Goal: Information Seeking & Learning: Learn about a topic

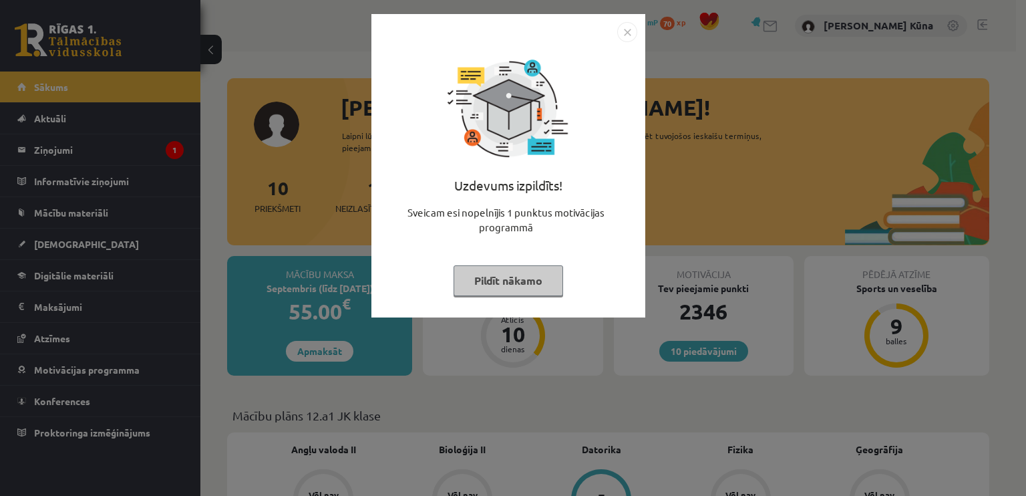
click at [512, 284] on button "Pildīt nākamo" at bounding box center [509, 280] width 110 height 31
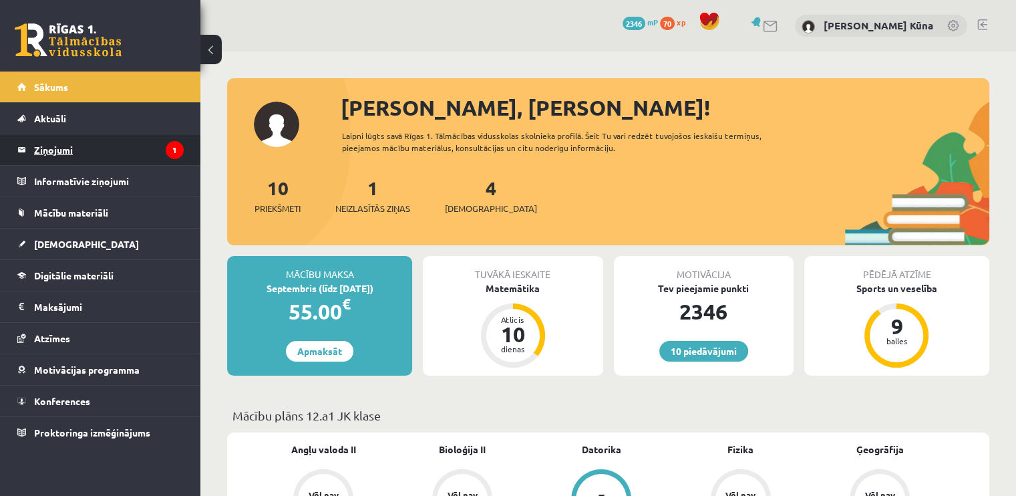
click at [178, 151] on icon "1" at bounding box center [175, 150] width 18 height 18
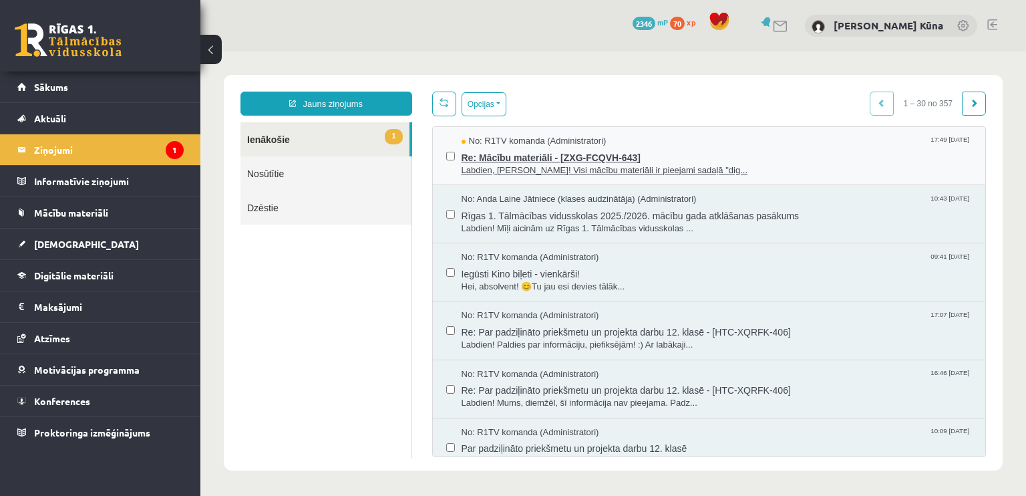
click at [645, 159] on span "Re: Mācību materiāli - [ZXG-FCQVH-643]" at bounding box center [717, 156] width 511 height 17
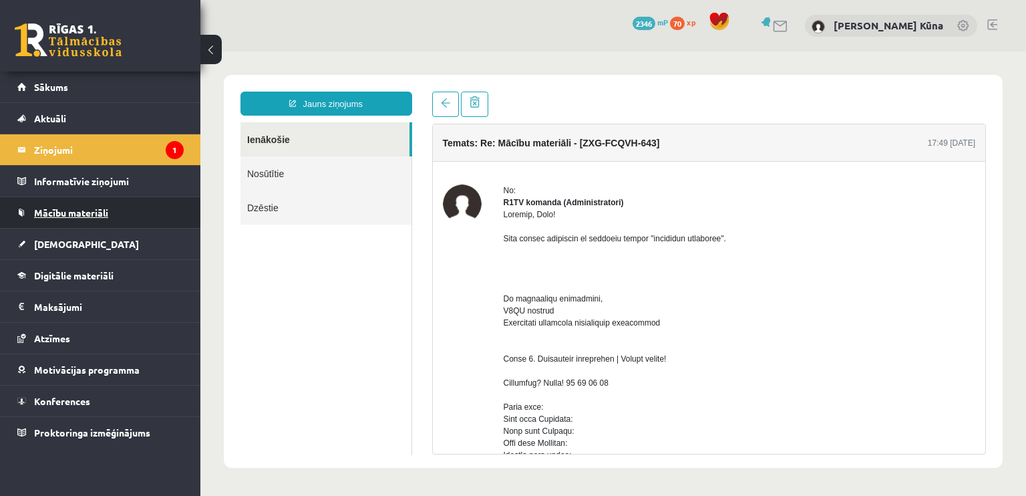
click at [134, 210] on link "Mācību materiāli" at bounding box center [100, 212] width 166 height 31
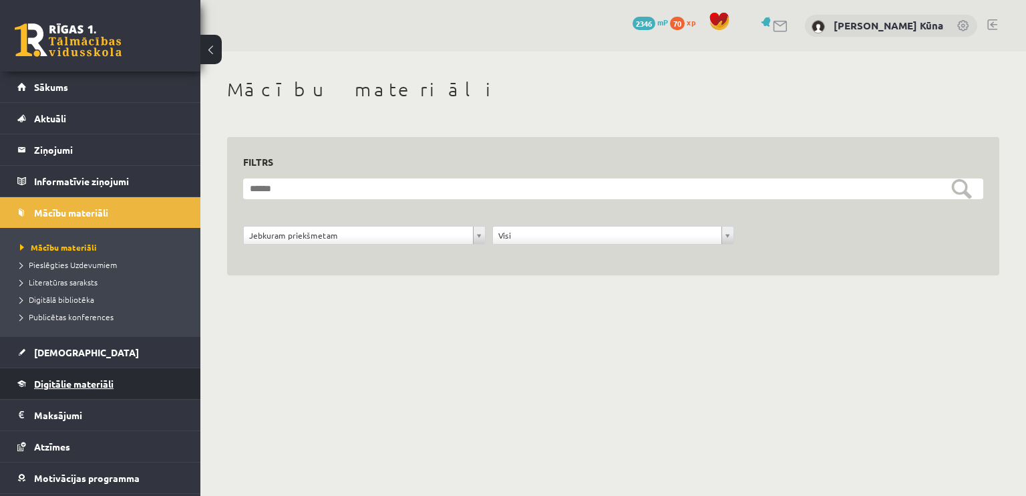
click at [89, 376] on link "Digitālie materiāli" at bounding box center [100, 383] width 166 height 31
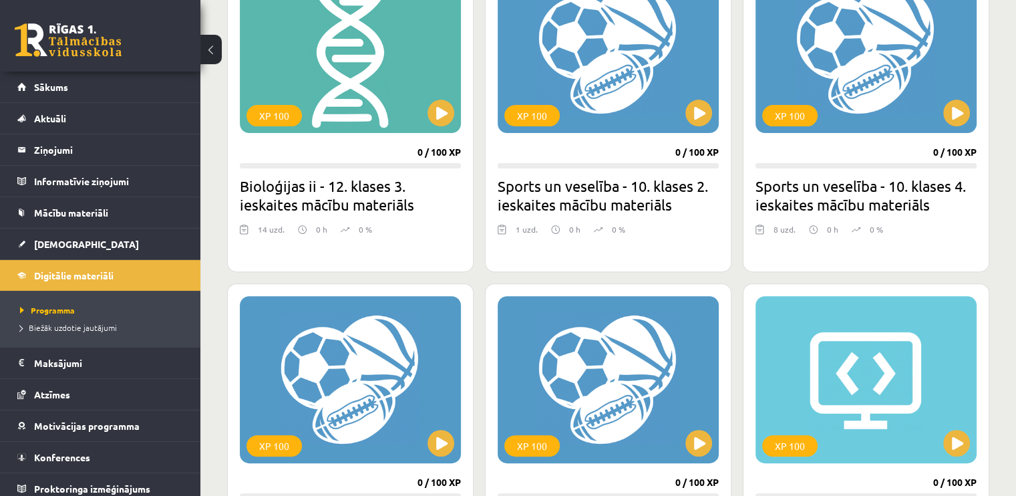
scroll to position [334, 0]
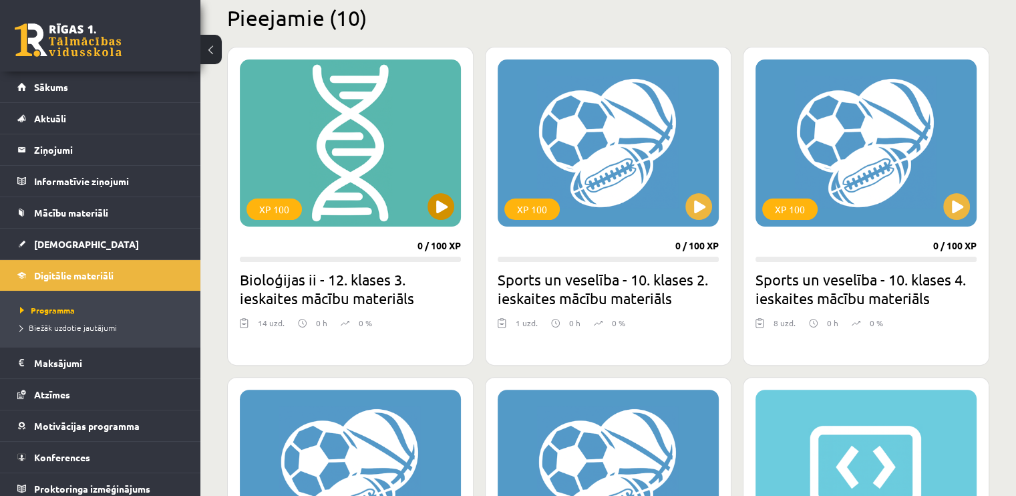
click at [371, 185] on div "XP 100" at bounding box center [350, 142] width 221 height 167
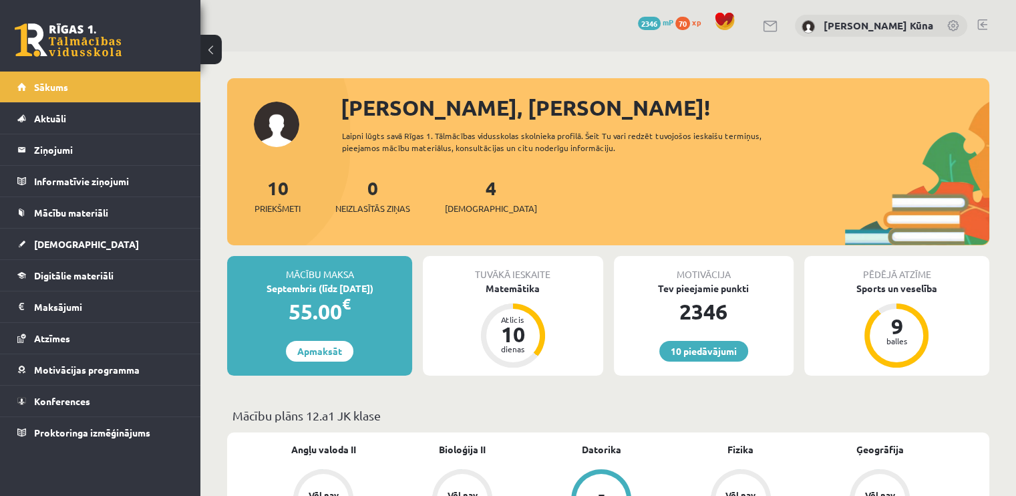
click at [979, 26] on link at bounding box center [982, 24] width 10 height 11
